Goal: Task Accomplishment & Management: Manage account settings

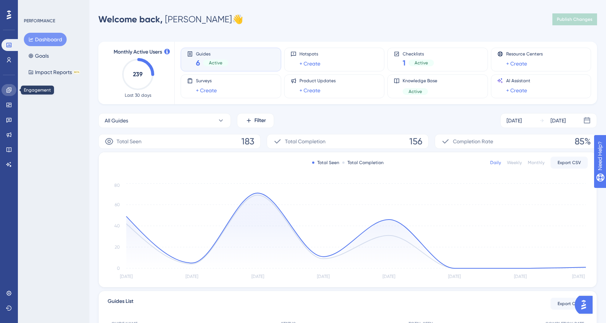
click at [6, 93] on icon at bounding box center [9, 90] width 6 height 6
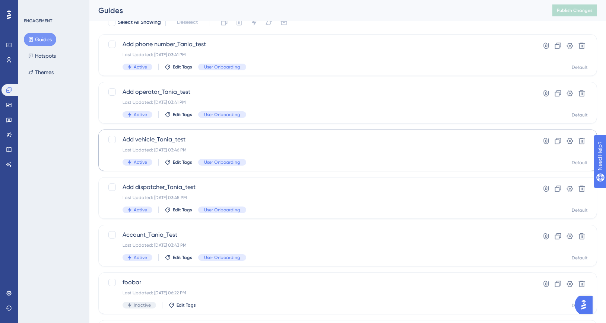
scroll to position [44, 0]
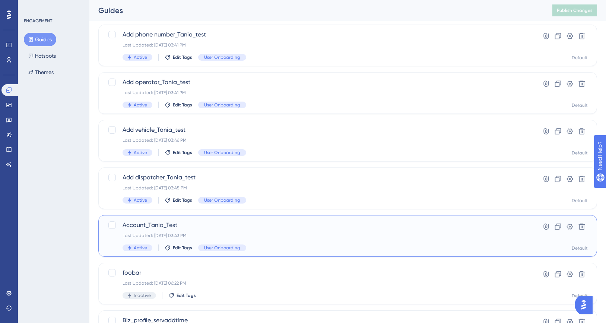
click at [205, 221] on span "Account_Tania_Test" at bounding box center [317, 225] width 391 height 9
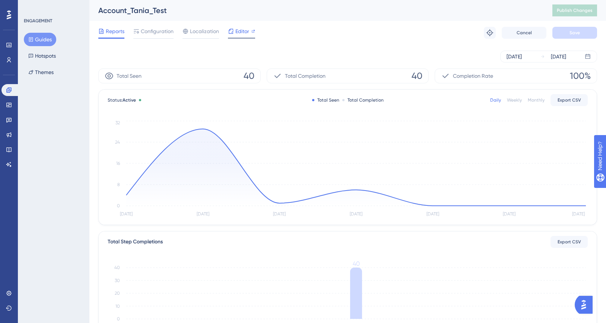
click at [237, 34] on span "Editor" at bounding box center [242, 31] width 14 height 9
click at [580, 11] on span "Publish Changes" at bounding box center [575, 10] width 36 height 6
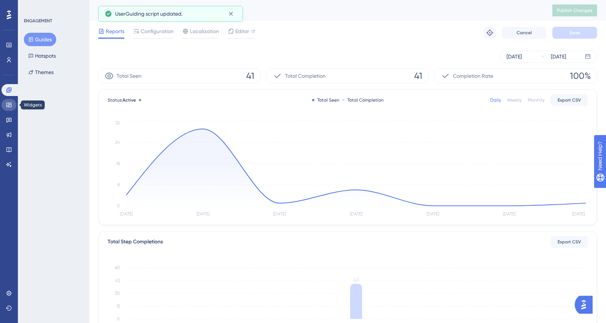
click at [7, 104] on icon at bounding box center [9, 105] width 6 height 6
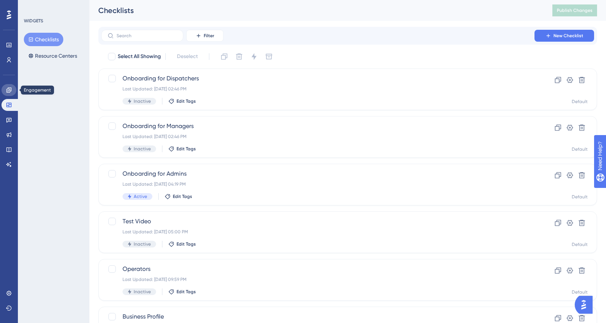
click at [3, 93] on link at bounding box center [8, 90] width 15 height 12
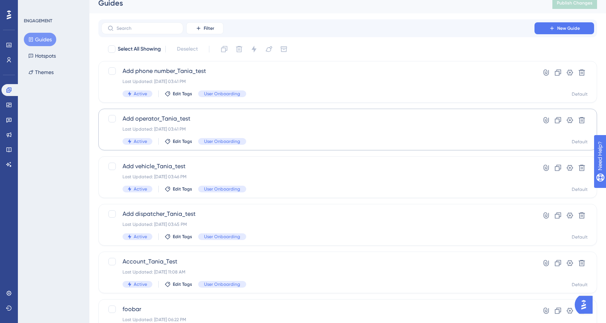
scroll to position [10, 0]
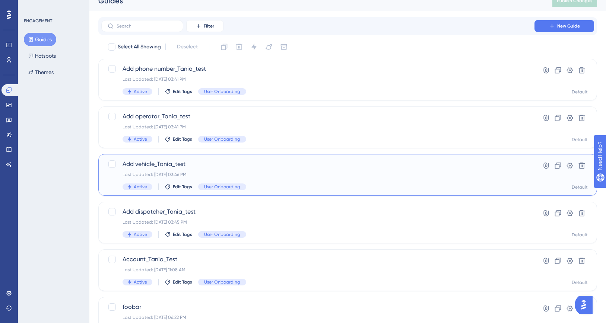
click at [247, 168] on span "Add vehicle_Tania_test" at bounding box center [317, 164] width 391 height 9
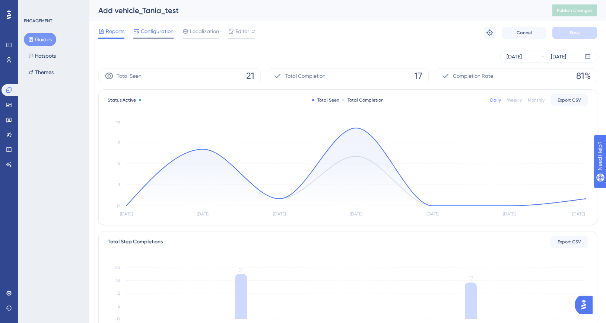
click at [160, 29] on span "Configuration" at bounding box center [157, 31] width 33 height 9
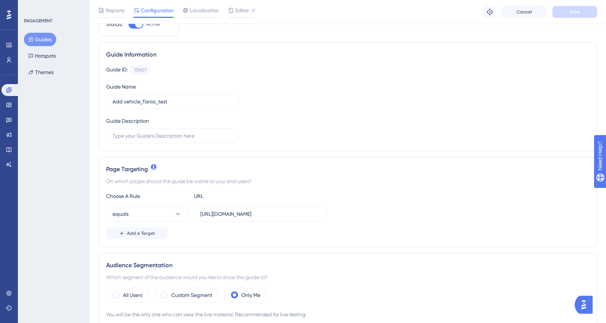
scroll to position [23, 0]
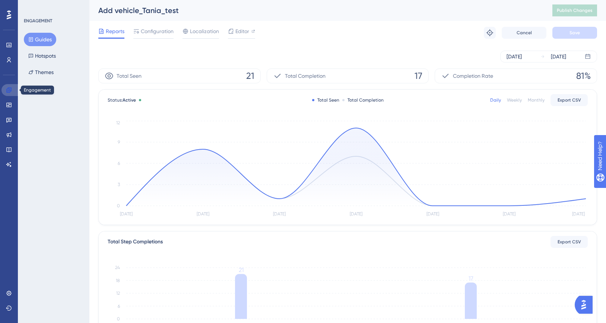
click at [4, 90] on link at bounding box center [10, 90] width 18 height 12
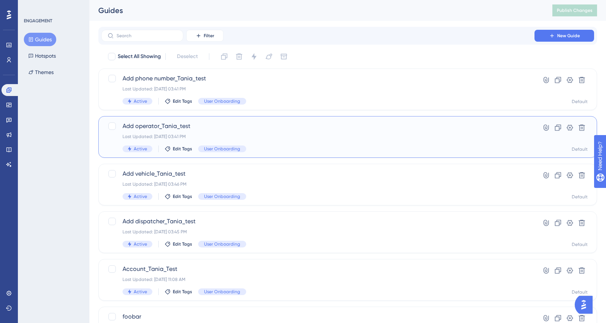
click at [198, 128] on span "Add operator_Tania_test" at bounding box center [317, 126] width 391 height 9
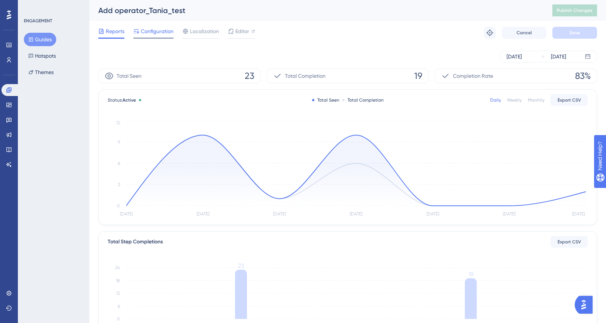
click at [150, 30] on span "Configuration" at bounding box center [157, 31] width 33 height 9
click at [10, 90] on icon at bounding box center [8, 89] width 5 height 5
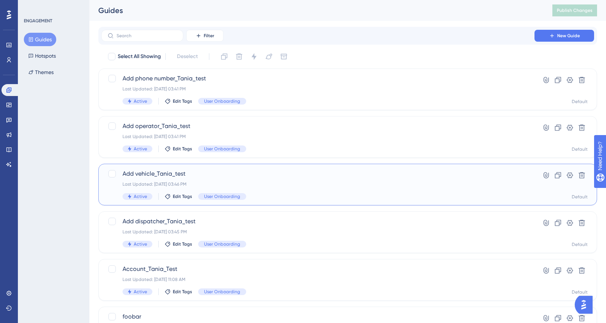
click at [189, 171] on span "Add vehicle_Tania_test" at bounding box center [317, 173] width 391 height 9
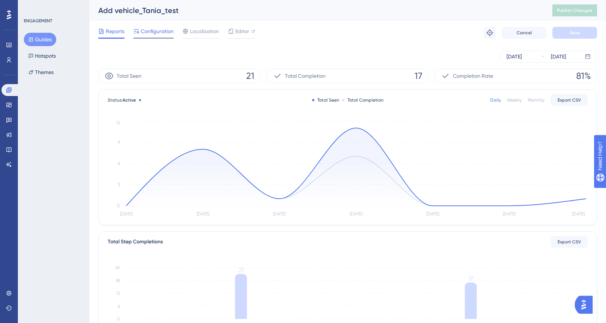
click at [153, 32] on span "Configuration" at bounding box center [157, 31] width 33 height 9
click at [10, 90] on icon at bounding box center [8, 89] width 5 height 5
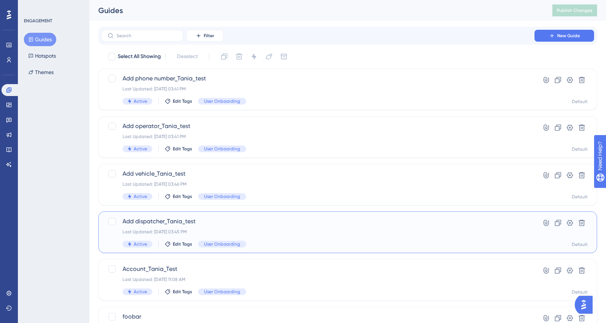
click at [253, 238] on div "Add dispatcher_Tania_test Last Updated: [DATE] 03:45 PM Active Edit Tags User O…" at bounding box center [317, 232] width 391 height 31
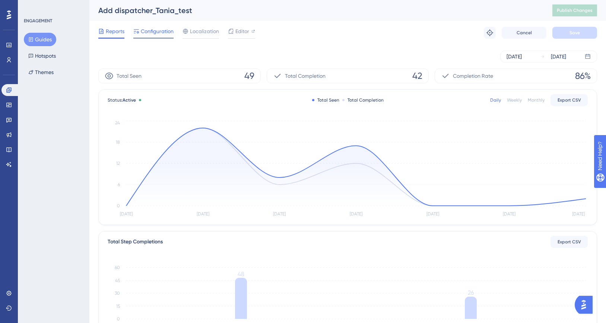
click at [166, 28] on span "Configuration" at bounding box center [157, 31] width 33 height 9
click at [8, 90] on icon at bounding box center [9, 90] width 6 height 6
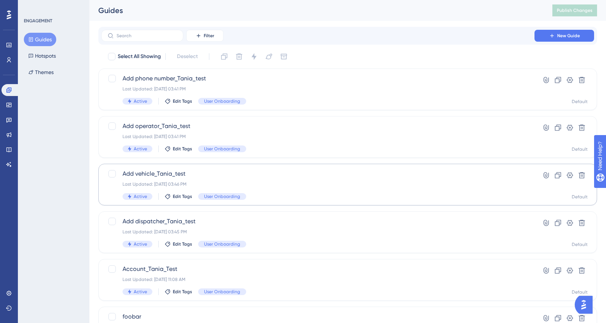
scroll to position [32, 0]
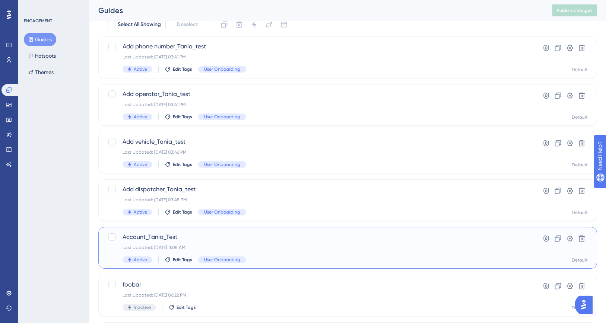
click at [230, 245] on div "Last Updated: [DATE] 11:08 AM" at bounding box center [317, 248] width 391 height 6
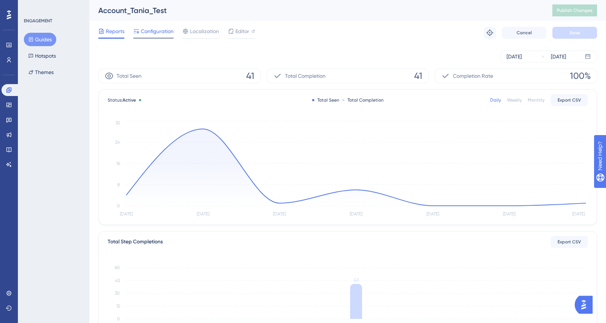
click at [148, 31] on span "Configuration" at bounding box center [157, 31] width 33 height 9
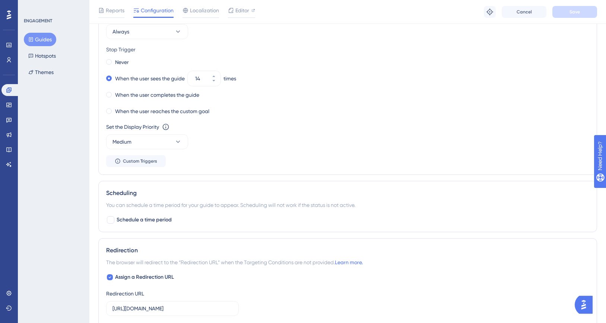
scroll to position [408, 0]
click at [173, 145] on button "Medium" at bounding box center [147, 141] width 82 height 15
click at [152, 192] on div "High High" at bounding box center [147, 193] width 60 height 15
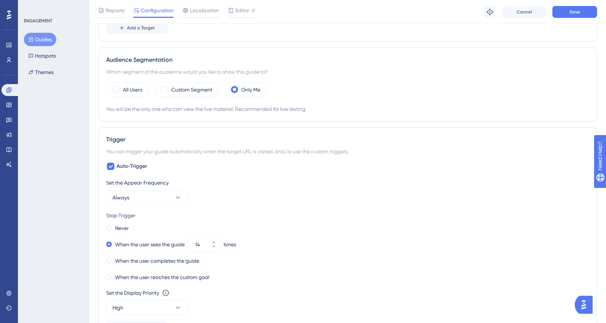
scroll to position [240, 0]
click at [109, 226] on div "Never" at bounding box center [117, 229] width 23 height 10
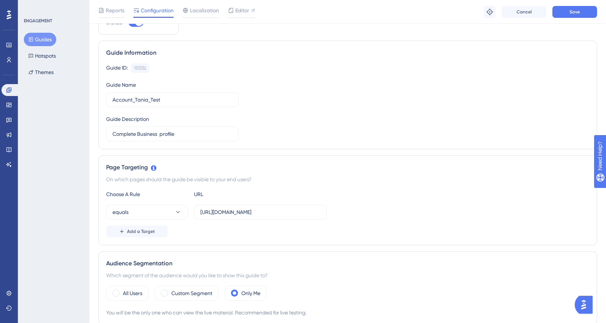
scroll to position [0, 0]
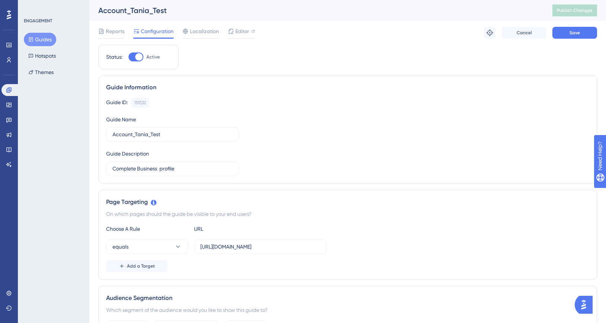
click at [579, 39] on div "Reports Configuration Localization Editor Troubleshoot Cancel Save" at bounding box center [347, 33] width 498 height 24
click at [575, 34] on span "Save" at bounding box center [574, 33] width 10 height 6
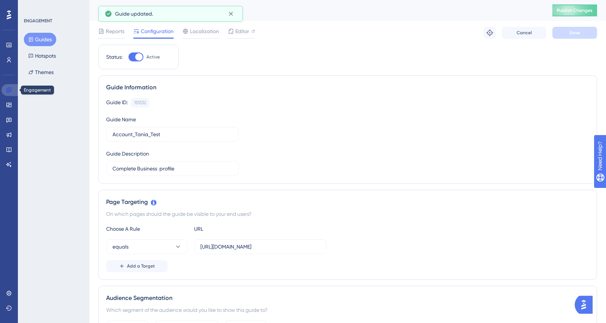
click at [7, 92] on icon at bounding box center [9, 90] width 6 height 6
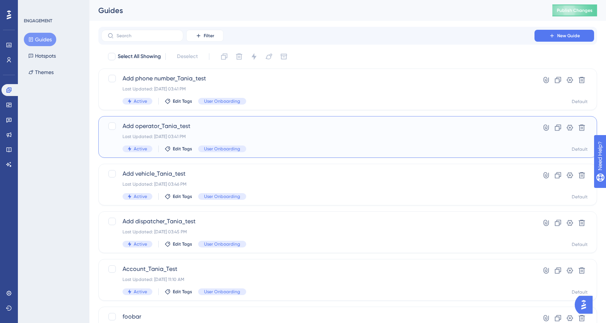
click at [225, 123] on span "Add operator_Tania_test" at bounding box center [317, 126] width 391 height 9
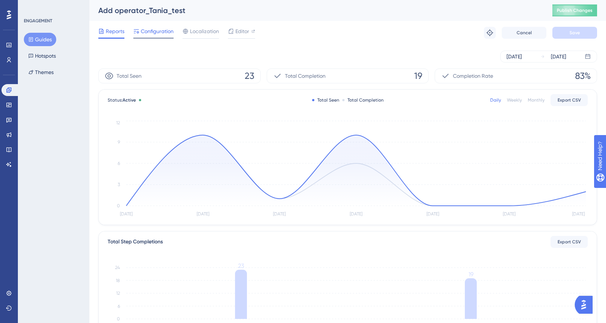
click at [159, 34] on span "Configuration" at bounding box center [157, 31] width 33 height 9
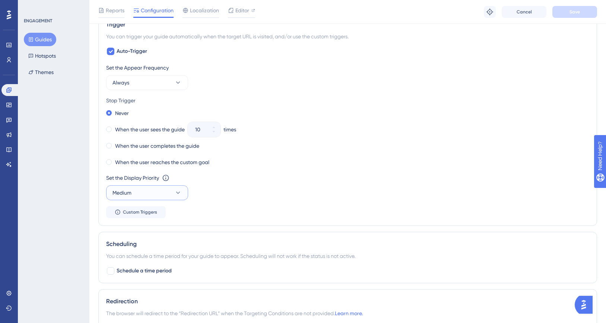
click at [168, 191] on button "Medium" at bounding box center [147, 192] width 82 height 15
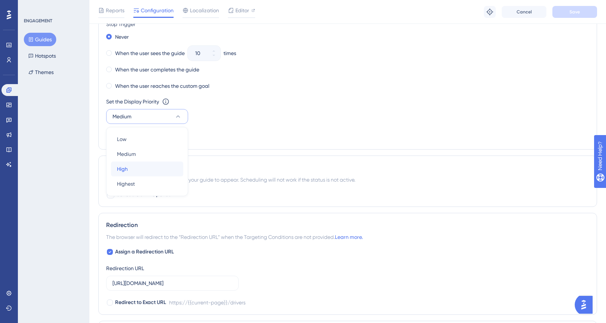
click at [137, 171] on div "High High" at bounding box center [147, 169] width 60 height 15
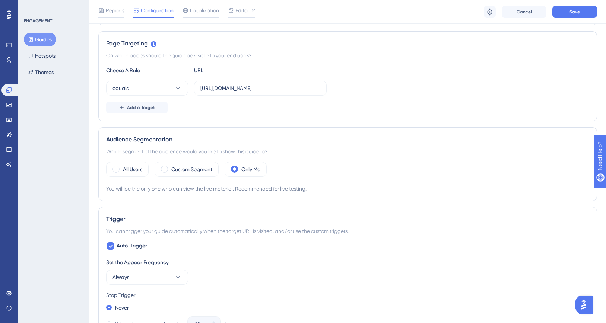
scroll to position [0, 0]
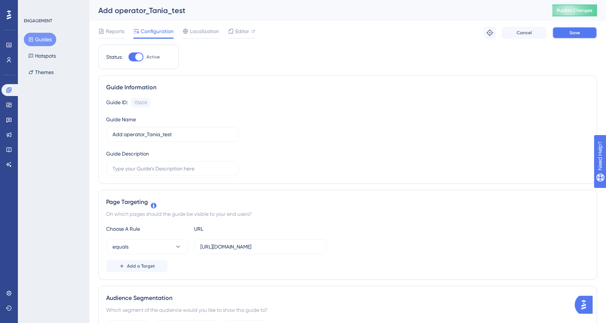
click at [565, 32] on button "Save" at bounding box center [574, 33] width 45 height 12
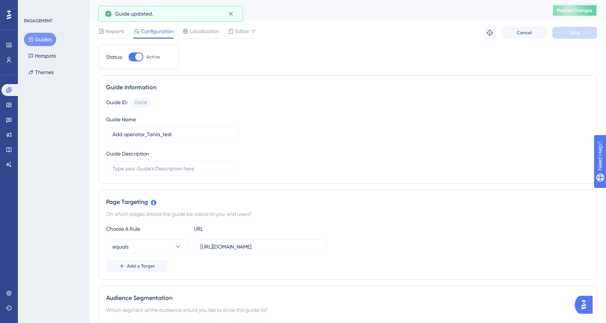
click at [562, 10] on span "Publish Changes" at bounding box center [575, 10] width 36 height 6
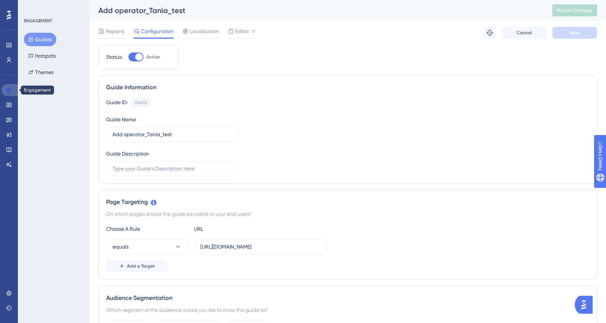
click at [6, 90] on icon at bounding box center [9, 90] width 6 height 6
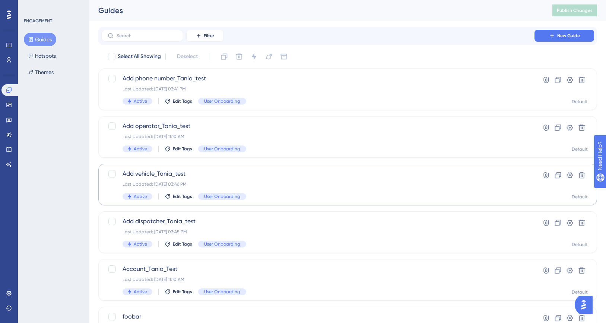
scroll to position [17, 0]
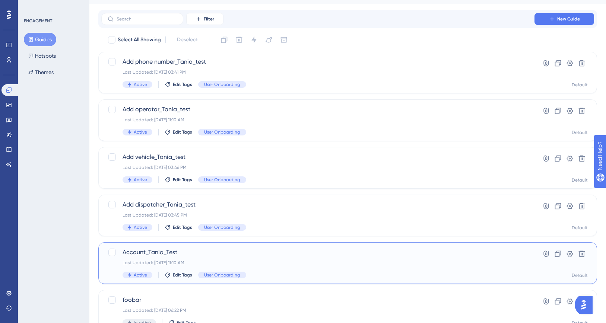
click at [187, 243] on div "Account_Tania_Test Last Updated: [DATE] 11:10 AM Active Edit Tags User Onboardi…" at bounding box center [347, 263] width 498 height 42
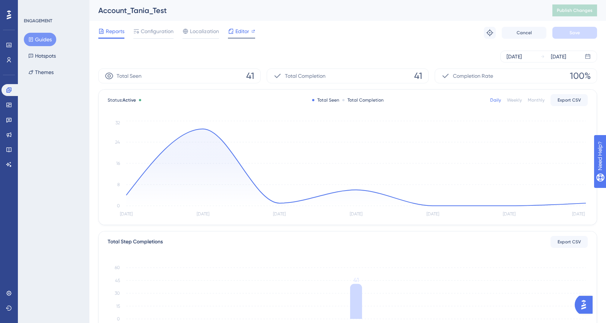
click at [243, 28] on span "Editor" at bounding box center [242, 31] width 14 height 9
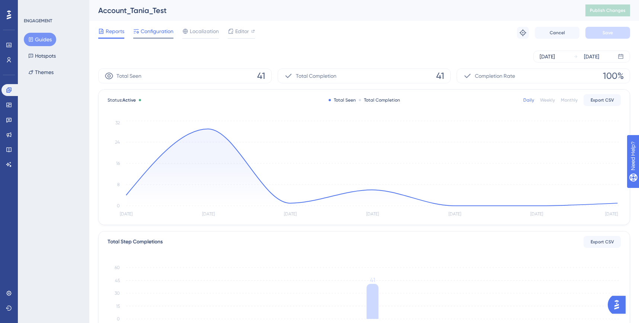
click at [157, 33] on span "Configuration" at bounding box center [157, 31] width 33 height 9
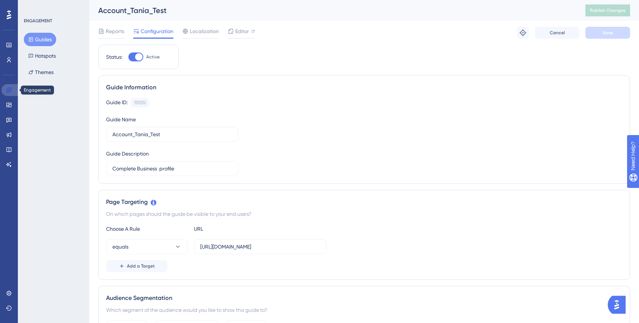
click at [7, 89] on icon at bounding box center [8, 89] width 5 height 5
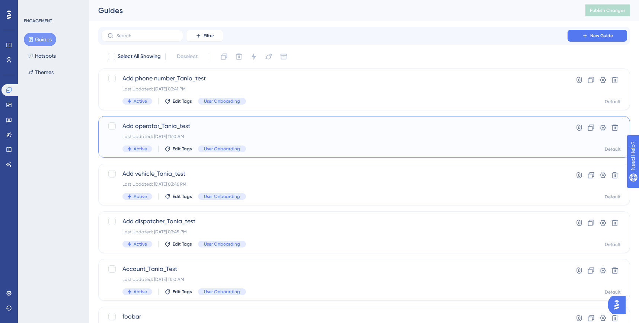
click at [280, 141] on div "Add operator_Tania_test Last Updated: [DATE] 11:10 AM Active Edit Tags User Onb…" at bounding box center [334, 137] width 424 height 31
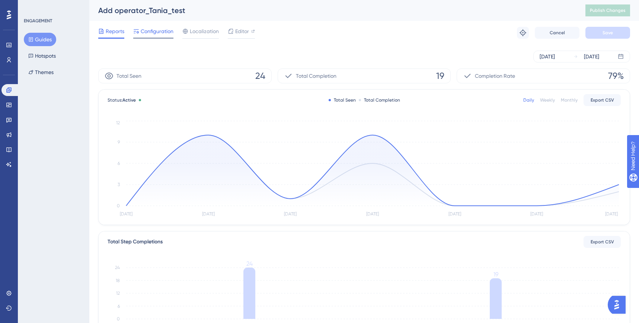
click at [162, 27] on span "Configuration" at bounding box center [157, 31] width 33 height 9
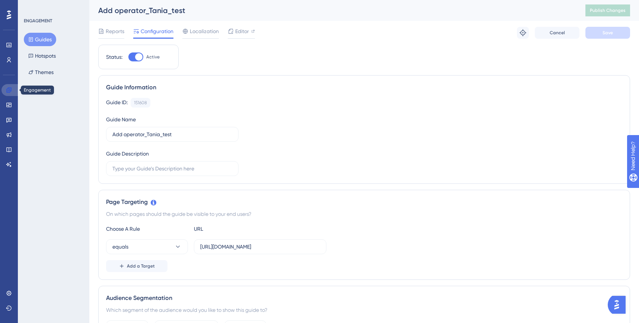
click at [11, 89] on icon at bounding box center [8, 89] width 5 height 5
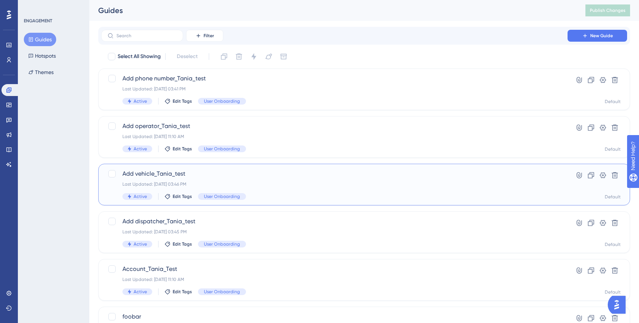
click at [166, 181] on div "Last Updated: [DATE] 03:46 PM" at bounding box center [334, 184] width 424 height 6
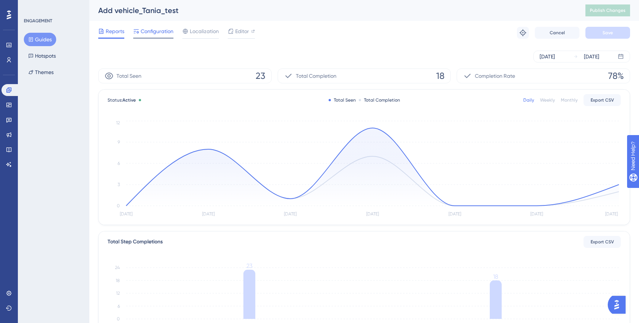
click at [150, 30] on span "Configuration" at bounding box center [157, 31] width 33 height 9
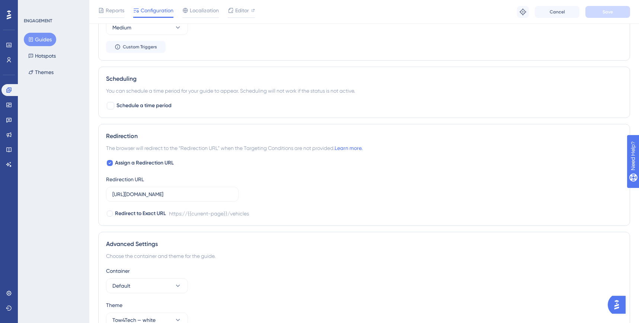
scroll to position [526, 0]
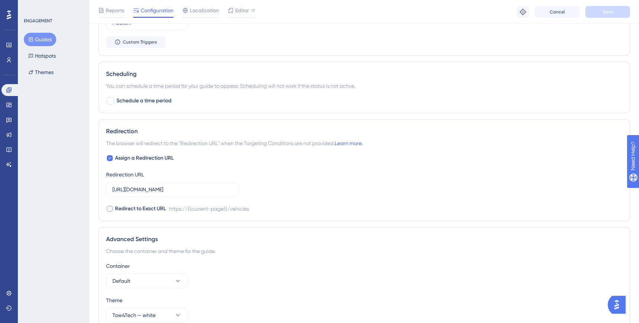
click at [111, 210] on div at bounding box center [110, 209] width 6 height 6
checkbox input "true"
click at [109, 160] on icon at bounding box center [109, 158] width 3 height 6
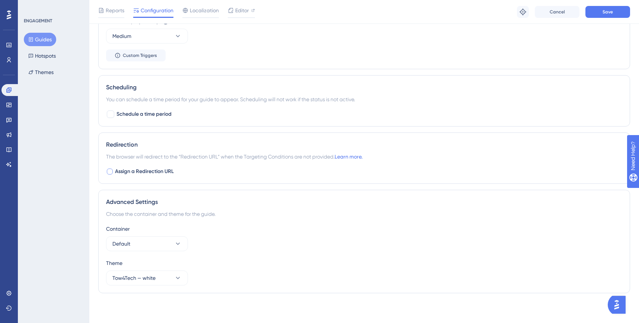
scroll to position [513, 0]
click at [110, 172] on div at bounding box center [110, 172] width 6 height 6
checkbox input "true"
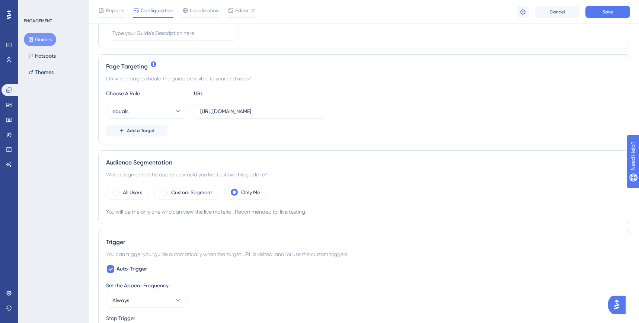
scroll to position [148, 0]
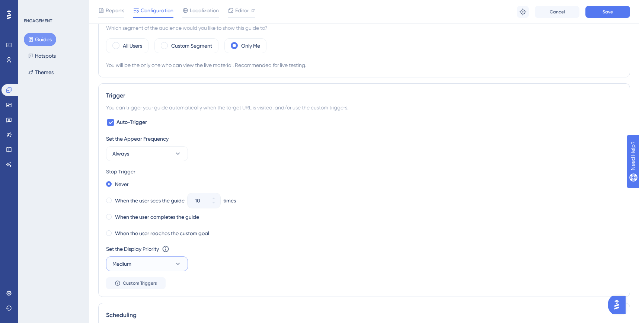
click at [149, 262] on button "Medium" at bounding box center [147, 263] width 82 height 15
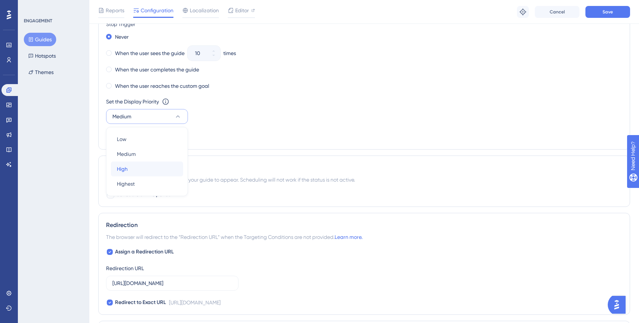
click at [142, 170] on div "High High" at bounding box center [147, 169] width 60 height 15
click at [605, 12] on button "Save" at bounding box center [608, 12] width 45 height 12
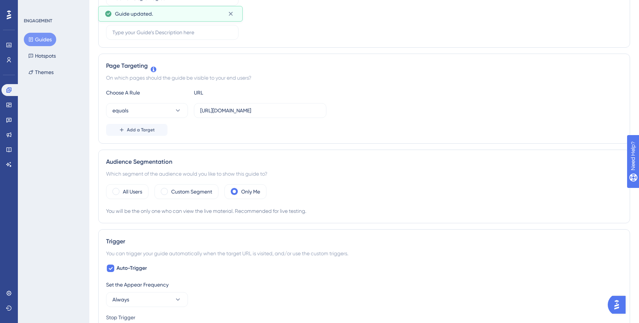
scroll to position [0, 0]
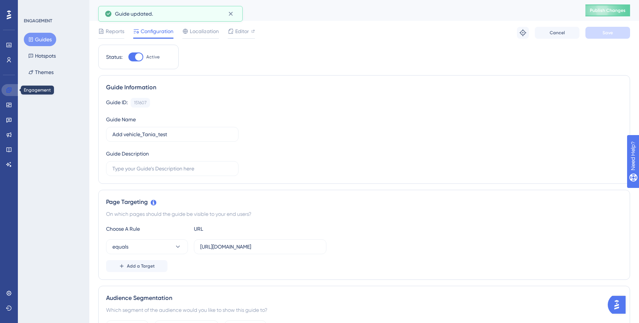
click at [8, 93] on link at bounding box center [10, 90] width 18 height 12
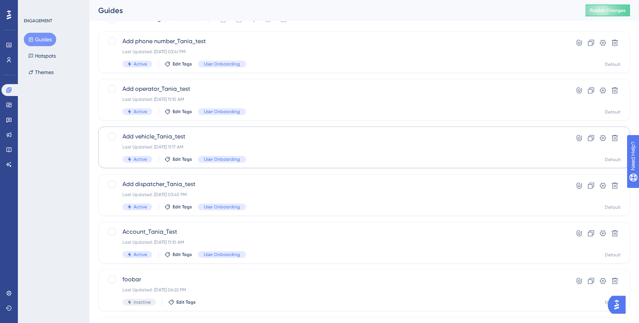
scroll to position [44, 0]
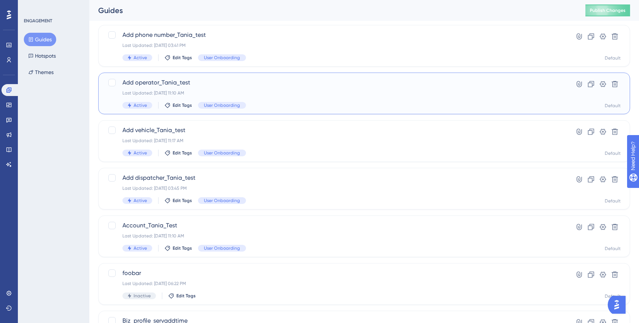
click at [261, 89] on div "Add operator_Tania_test Last Updated: [DATE] 11:10 AM Active Edit Tags User Onb…" at bounding box center [334, 93] width 424 height 31
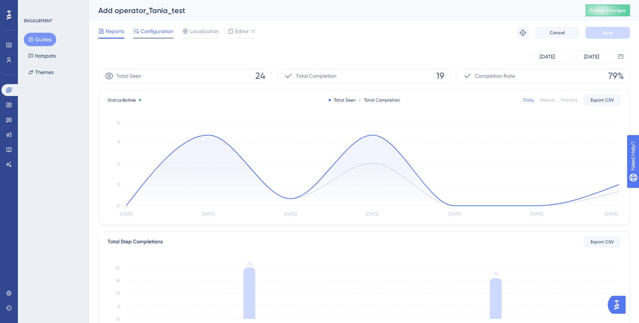
click at [162, 31] on span "Configuration" at bounding box center [157, 31] width 33 height 9
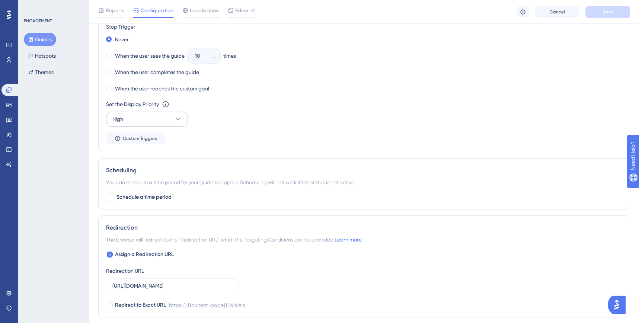
scroll to position [439, 0]
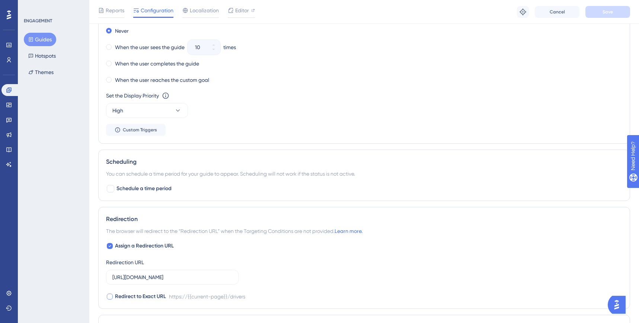
click at [109, 296] on div at bounding box center [110, 297] width 6 height 6
checkbox input "true"
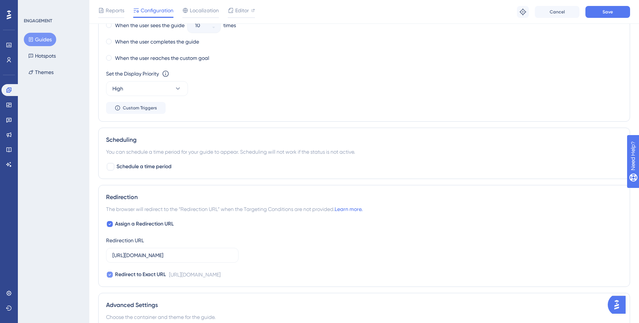
scroll to position [564, 0]
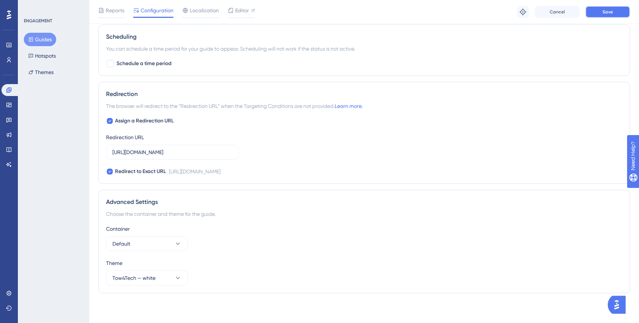
click at [605, 12] on span "Save" at bounding box center [608, 12] width 10 height 6
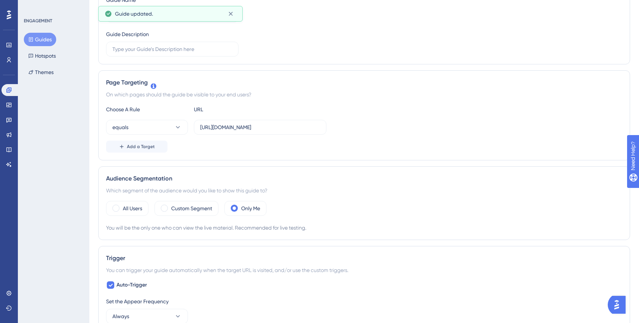
scroll to position [0, 0]
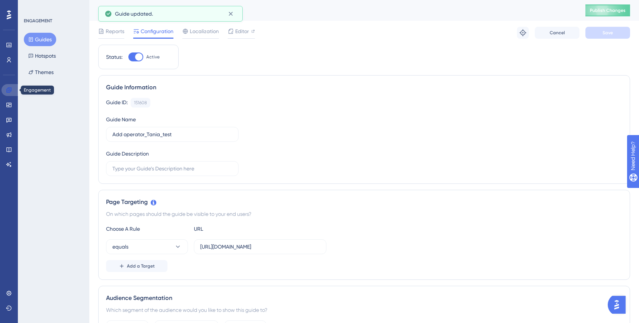
click at [10, 87] on icon at bounding box center [8, 89] width 5 height 5
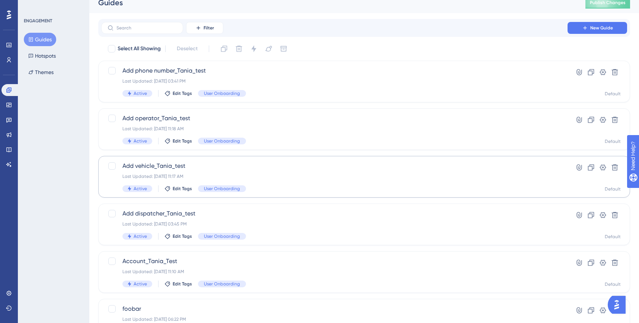
scroll to position [9, 0]
click at [217, 213] on span "Add dispatcher_Tania_test" at bounding box center [334, 212] width 424 height 9
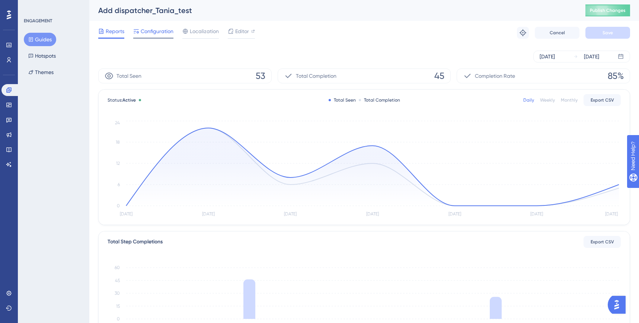
click at [159, 35] on span "Configuration" at bounding box center [157, 31] width 33 height 9
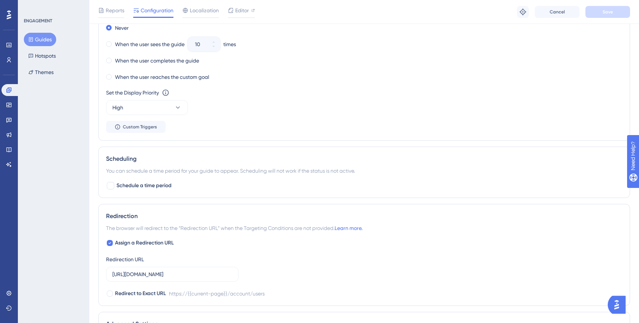
scroll to position [443, 0]
click at [111, 292] on div at bounding box center [110, 293] width 6 height 6
checkbox input "true"
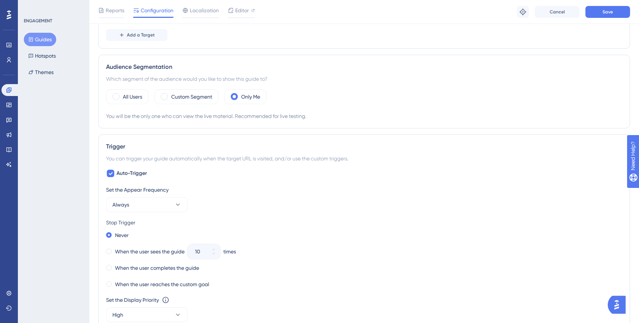
scroll to position [0, 0]
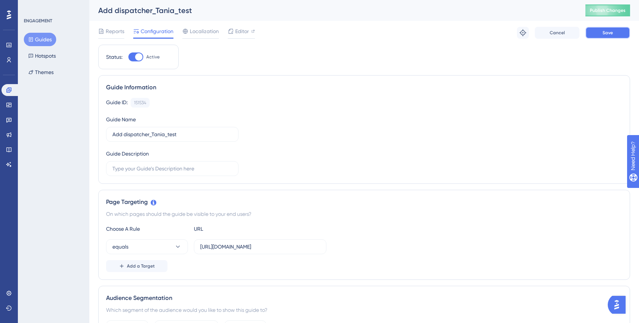
click at [603, 29] on button "Save" at bounding box center [608, 33] width 45 height 12
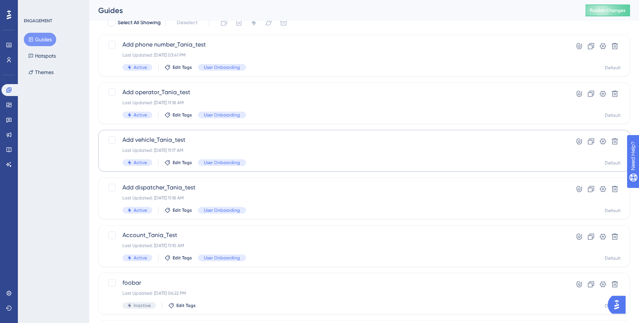
scroll to position [46, 0]
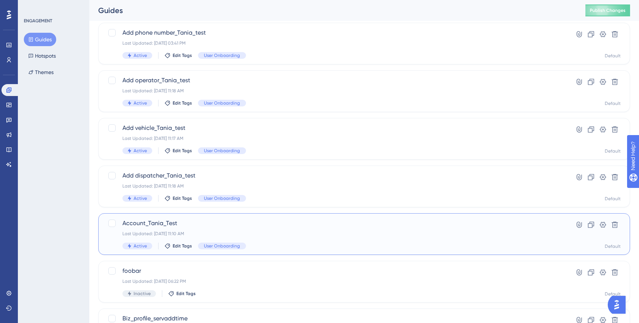
click at [213, 224] on span "Account_Tania_Test" at bounding box center [334, 223] width 424 height 9
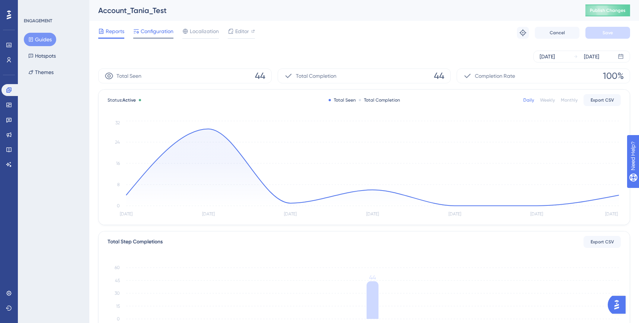
click at [161, 30] on span "Configuration" at bounding box center [157, 31] width 33 height 9
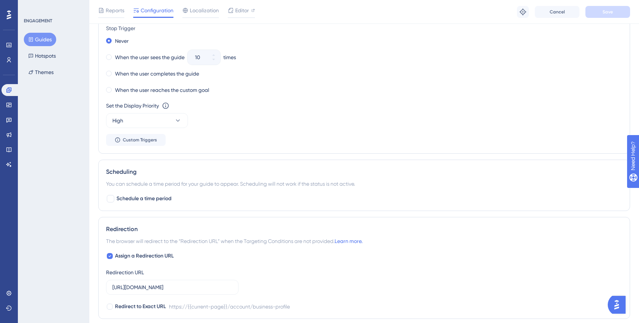
scroll to position [431, 0]
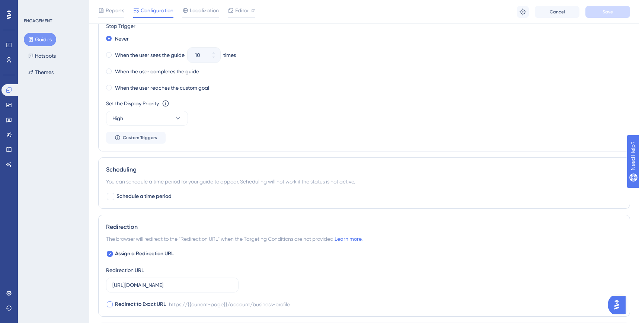
click at [109, 304] on div at bounding box center [110, 305] width 6 height 6
checkbox input "true"
click at [591, 12] on button "Save" at bounding box center [608, 12] width 45 height 12
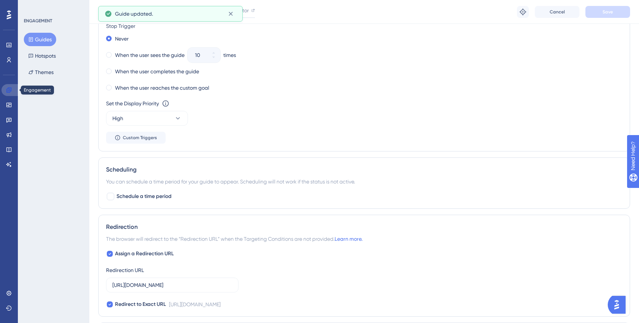
click at [6, 92] on icon at bounding box center [9, 90] width 6 height 6
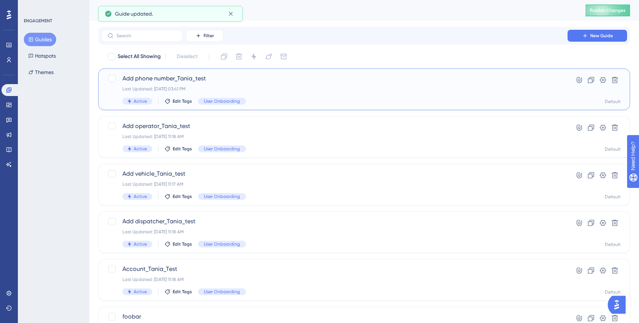
click at [233, 86] on div "Last Updated: [DATE] 03:41 PM" at bounding box center [334, 89] width 424 height 6
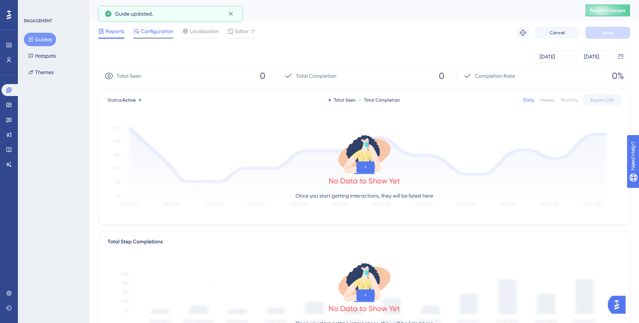
click at [149, 31] on span "Configuration" at bounding box center [157, 31] width 33 height 9
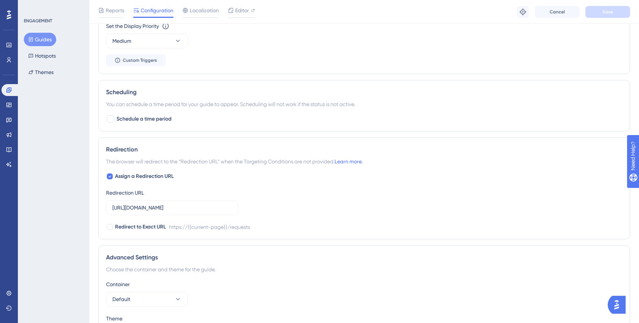
scroll to position [509, 0]
click at [110, 227] on div at bounding box center [110, 226] width 6 height 6
checkbox input "true"
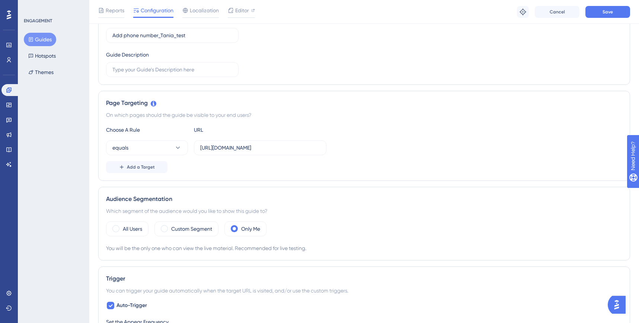
scroll to position [8, 0]
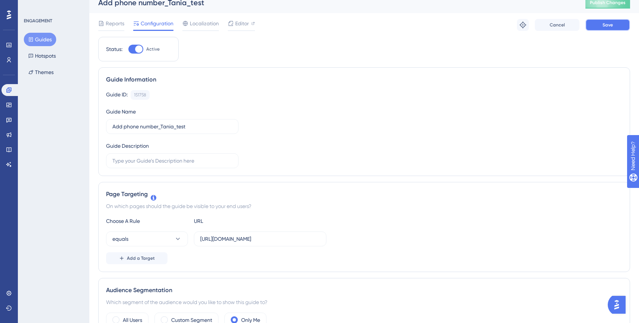
click at [605, 23] on button "Save" at bounding box center [608, 25] width 45 height 12
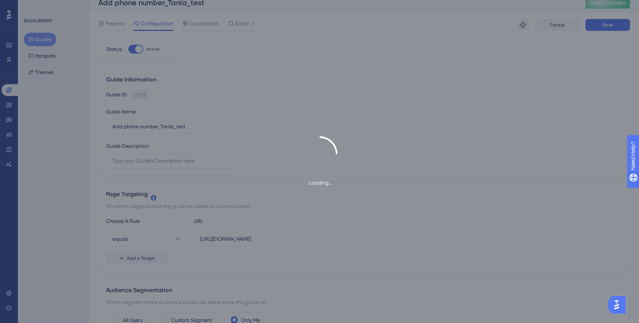
scroll to position [0, 0]
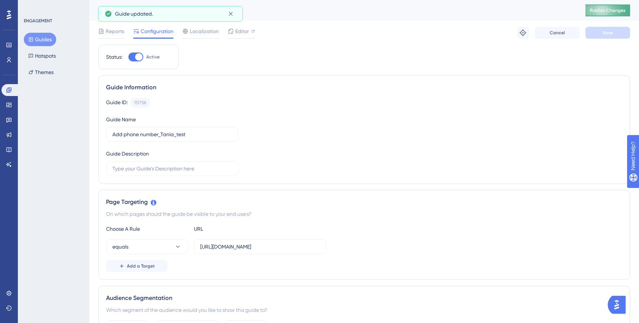
click at [605, 10] on span "Publish Changes" at bounding box center [608, 10] width 36 height 6
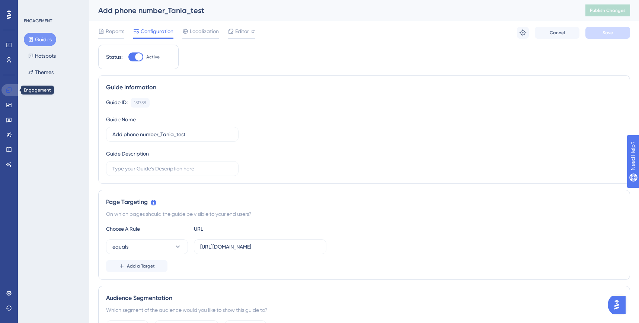
click at [12, 92] on icon at bounding box center [9, 90] width 6 height 6
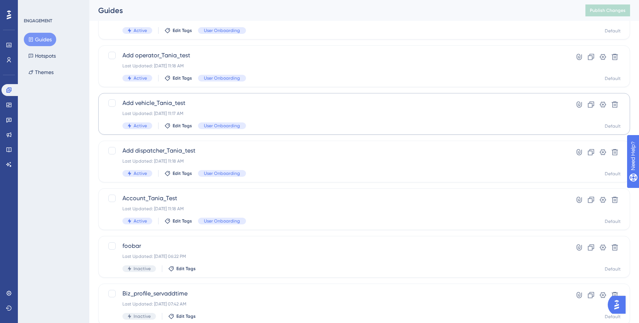
scroll to position [74, 0]
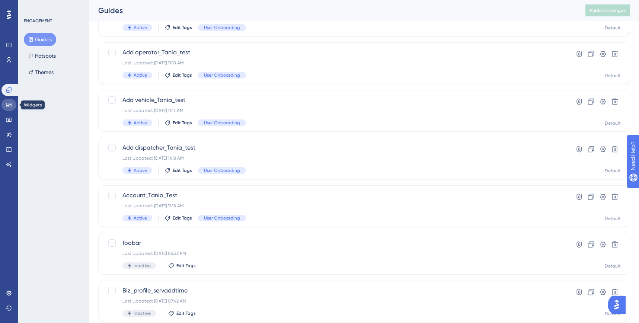
click at [9, 103] on icon at bounding box center [8, 105] width 5 height 4
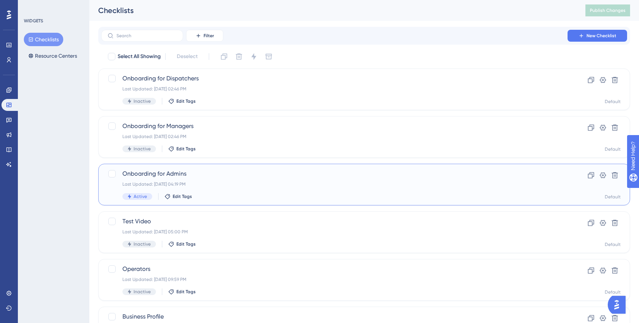
click at [256, 174] on span "Onboarding for Admins" at bounding box center [334, 173] width 424 height 9
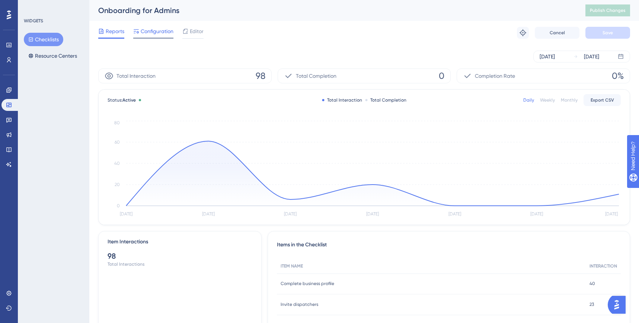
click at [150, 29] on span "Configuration" at bounding box center [157, 31] width 33 height 9
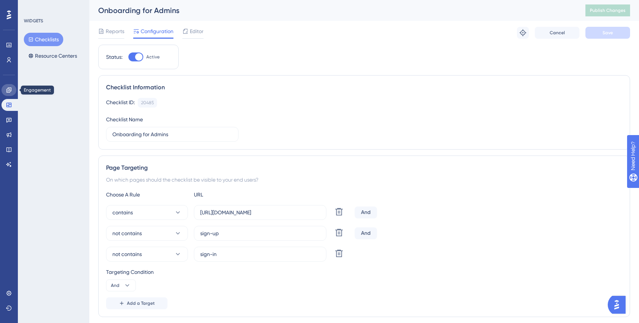
click at [7, 93] on link at bounding box center [8, 90] width 15 height 12
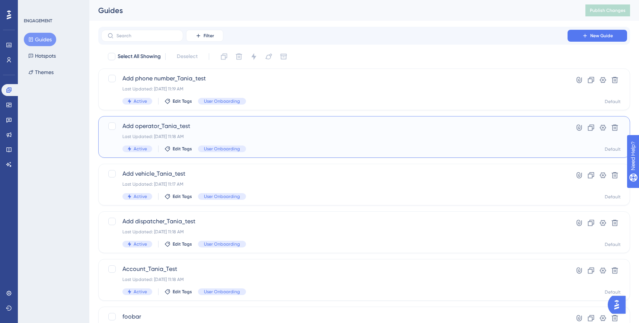
click at [300, 131] on div "Add operator_Tania_test Last Updated: [DATE] 11:18 AM Active Edit Tags User Onb…" at bounding box center [334, 137] width 424 height 31
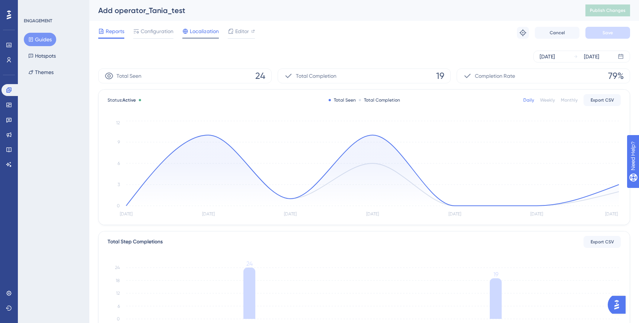
click at [210, 32] on span "Localization" at bounding box center [204, 31] width 29 height 9
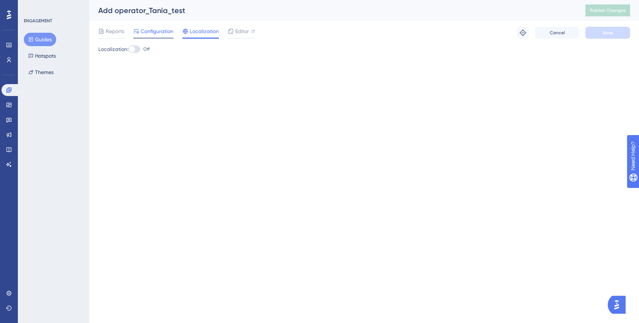
click at [148, 35] on span "Configuration" at bounding box center [157, 31] width 33 height 9
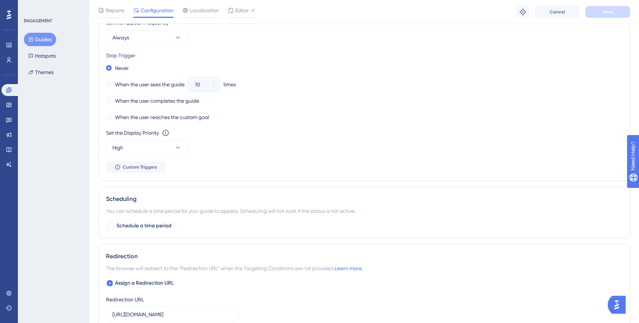
scroll to position [418, 0]
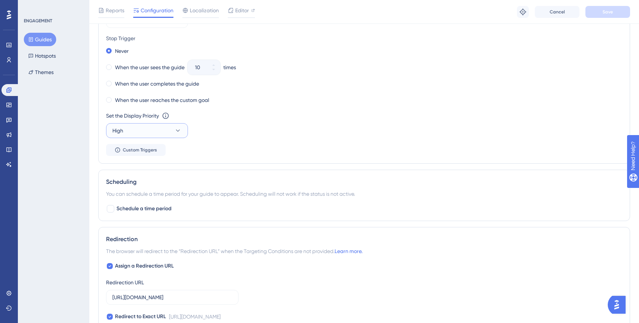
click at [182, 127] on button "High" at bounding box center [147, 130] width 82 height 15
click at [140, 197] on div "Highest Highest" at bounding box center [147, 198] width 60 height 15
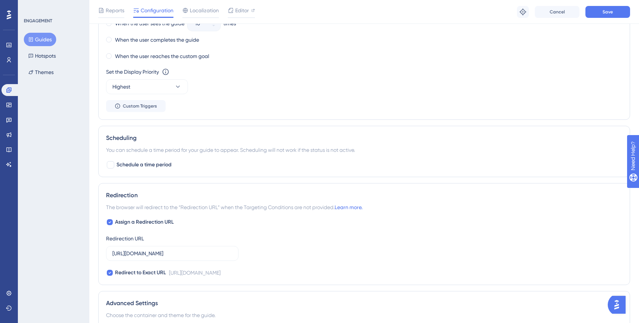
scroll to position [464, 0]
click at [142, 104] on span "Custom Triggers" at bounding box center [140, 105] width 34 height 6
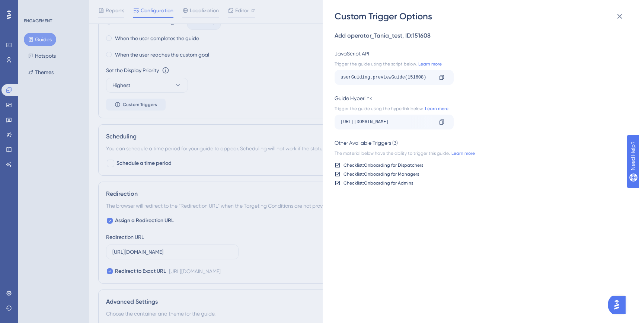
click at [336, 165] on icon at bounding box center [338, 165] width 6 height 6
click at [340, 175] on icon at bounding box center [337, 174] width 4 height 4
click at [337, 184] on icon at bounding box center [338, 183] width 6 height 6
click at [337, 170] on div "Checklist: Onboarding for Dispatchers Checklist: Onboarding for Managers Checkl…" at bounding box center [479, 174] width 288 height 24
click at [337, 162] on icon at bounding box center [338, 165] width 6 height 6
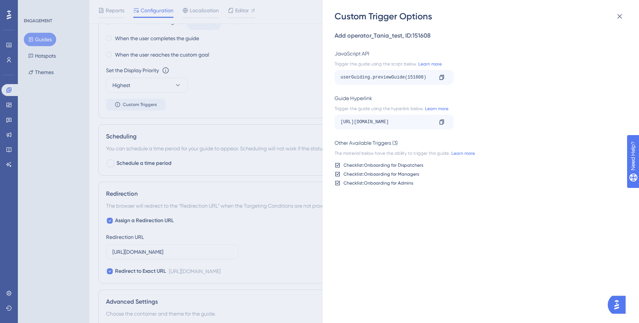
click at [306, 95] on div "Custom Trigger Options Add operator_Tania_test , ID: 151608 JavaScript API Trig…" at bounding box center [319, 161] width 639 height 323
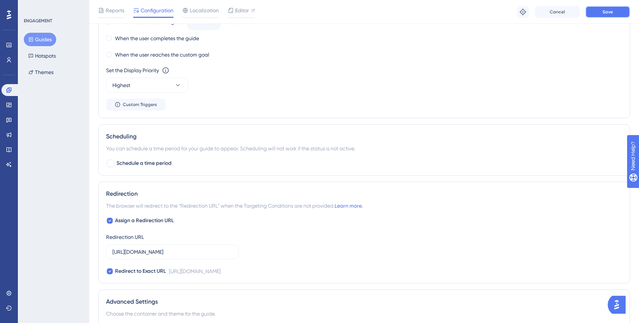
click at [605, 15] on button "Save" at bounding box center [608, 12] width 45 height 12
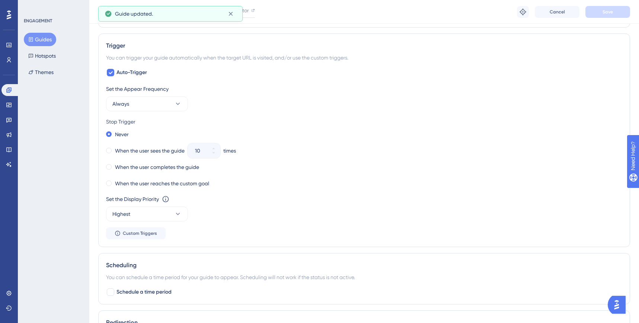
scroll to position [300, 0]
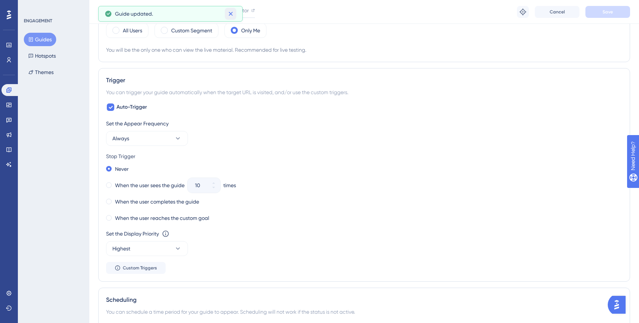
click at [232, 14] on icon at bounding box center [231, 14] width 4 height 4
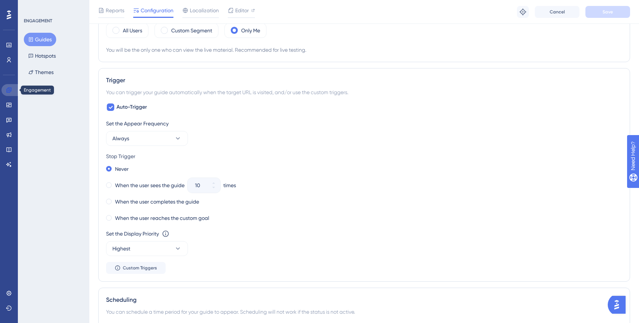
click at [12, 90] on icon at bounding box center [9, 90] width 6 height 6
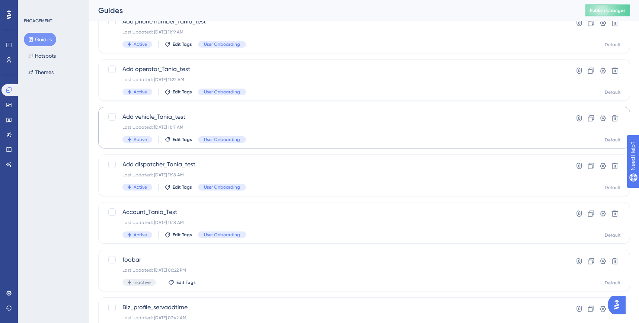
scroll to position [67, 0]
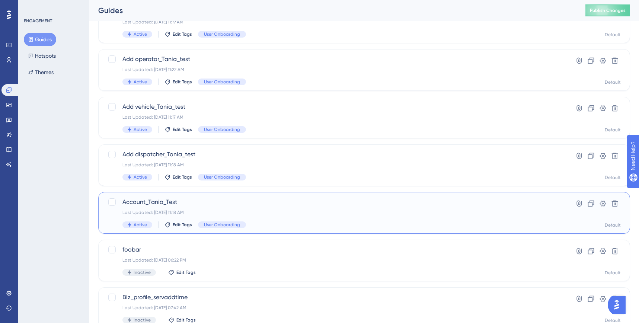
click at [247, 202] on span "Account_Tania_Test" at bounding box center [334, 202] width 424 height 9
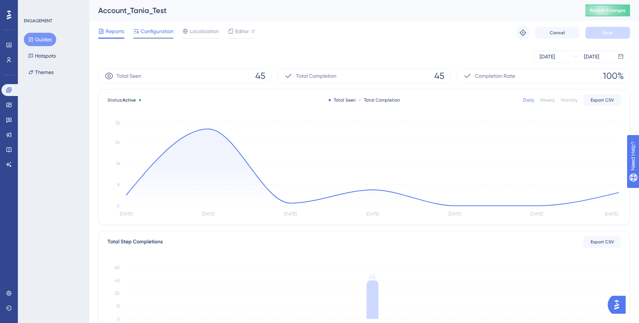
click at [154, 31] on span "Configuration" at bounding box center [157, 31] width 33 height 9
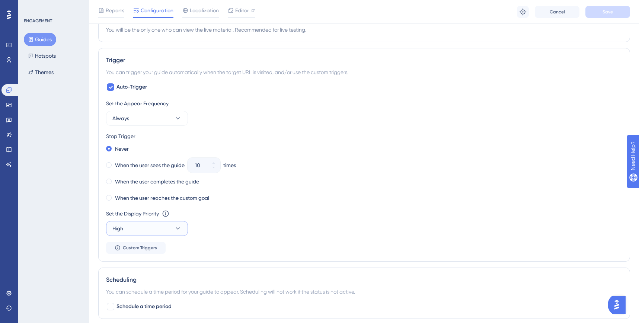
click at [157, 230] on button "High" at bounding box center [147, 228] width 82 height 15
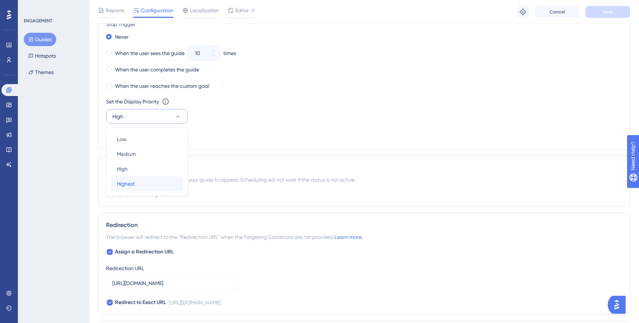
click at [154, 187] on div "Highest Highest" at bounding box center [147, 183] width 60 height 15
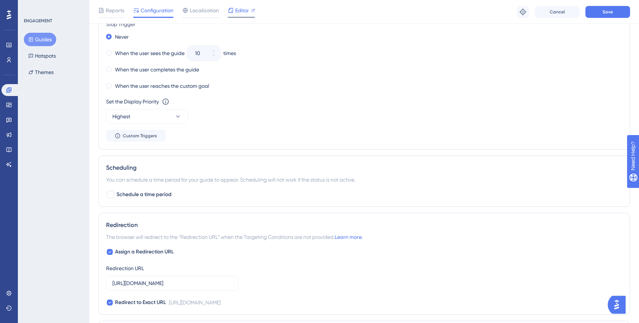
click at [245, 9] on span "Editor" at bounding box center [242, 10] width 14 height 9
click at [605, 14] on span "Save" at bounding box center [608, 12] width 10 height 6
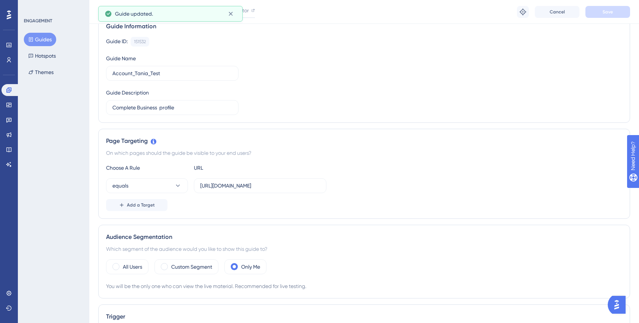
scroll to position [0, 0]
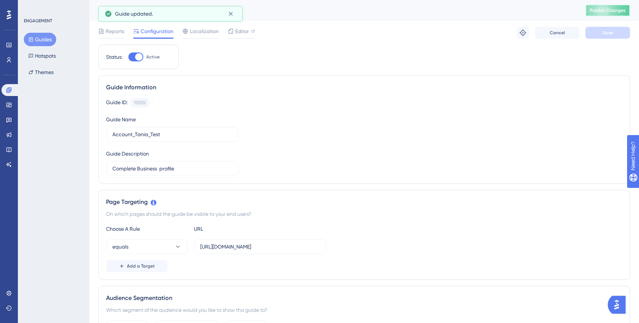
click at [605, 8] on span "Publish Changes" at bounding box center [608, 10] width 36 height 6
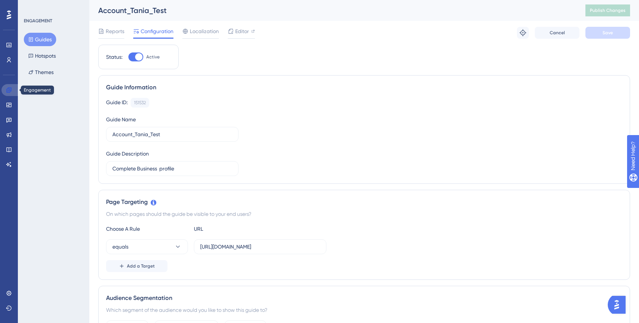
click at [8, 89] on icon at bounding box center [8, 89] width 5 height 5
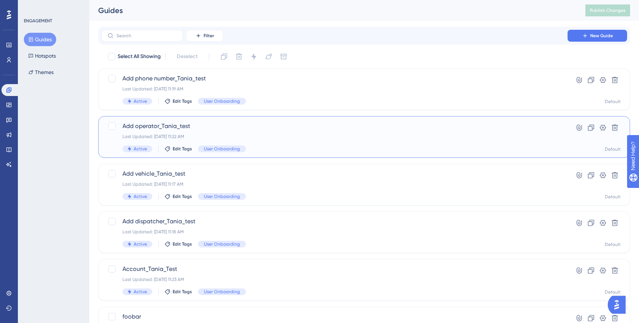
click at [383, 136] on div "Last Updated: [DATE] 11:22 AM" at bounding box center [334, 137] width 424 height 6
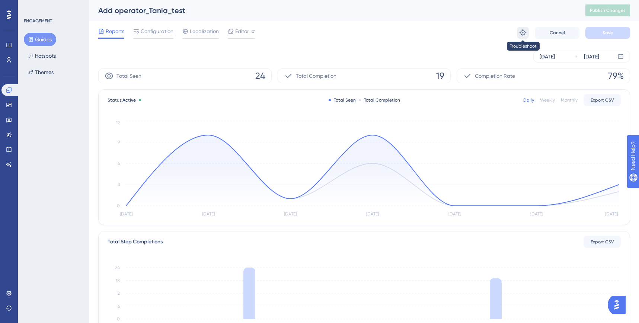
click at [523, 35] on icon at bounding box center [523, 32] width 7 height 7
click at [9, 93] on icon at bounding box center [9, 90] width 6 height 6
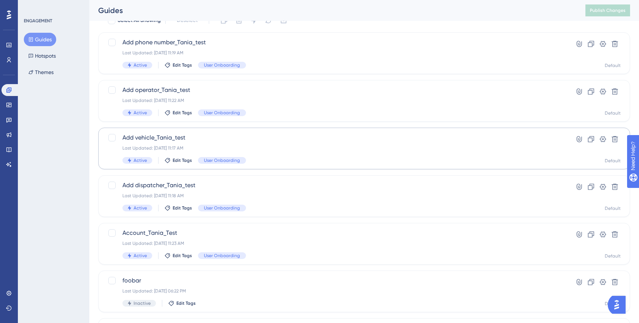
scroll to position [39, 0]
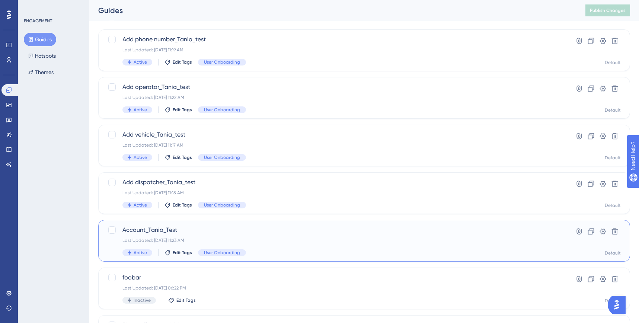
click at [243, 221] on div "Account_Tania_Test Last Updated: [DATE] 11:23 AM Active Edit Tags User Onboardi…" at bounding box center [364, 241] width 532 height 42
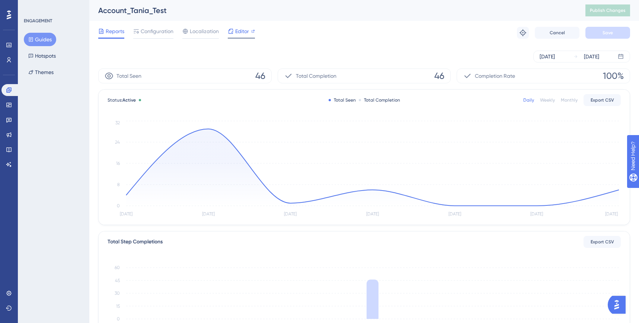
click at [242, 30] on span "Editor" at bounding box center [242, 31] width 14 height 9
click at [2, 64] on div "Users" at bounding box center [8, 60] width 15 height 12
click at [6, 58] on icon at bounding box center [9, 60] width 6 height 6
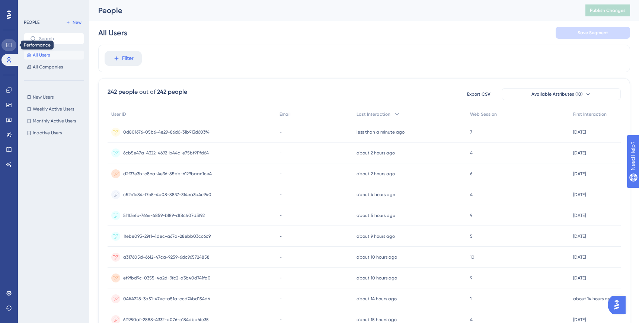
click at [7, 44] on icon at bounding box center [8, 45] width 5 height 4
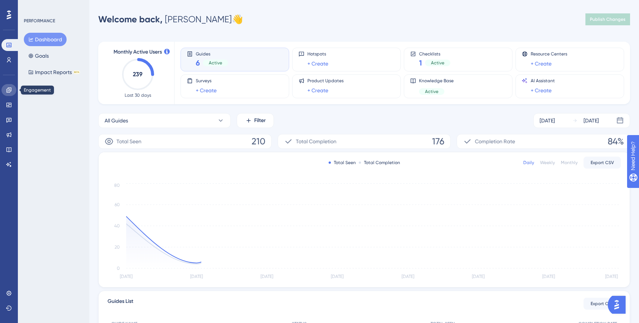
click at [8, 89] on icon at bounding box center [9, 90] width 6 height 6
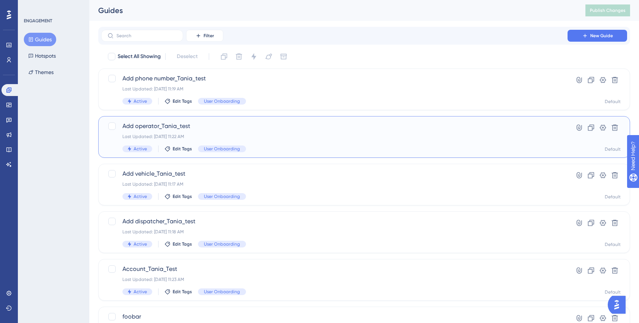
click at [198, 124] on span "Add operator_Tania_test" at bounding box center [334, 126] width 424 height 9
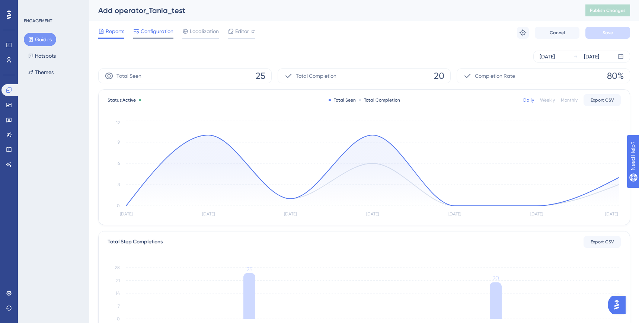
click at [156, 36] on div "Configuration" at bounding box center [153, 33] width 40 height 12
